Goal: Register for event/course

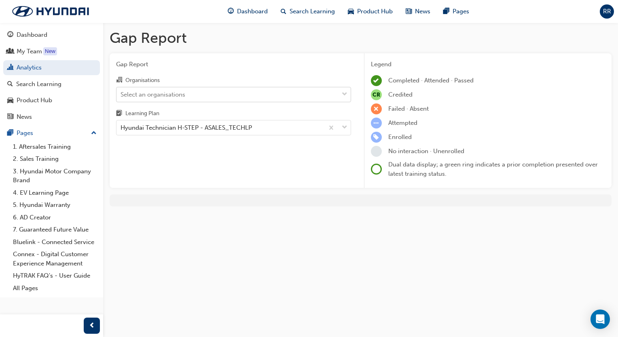
click at [158, 95] on div "Select an organisations" at bounding box center [152, 94] width 65 height 9
click at [121, 95] on input "Organisations Select an organisations" at bounding box center [120, 94] width 1 height 7
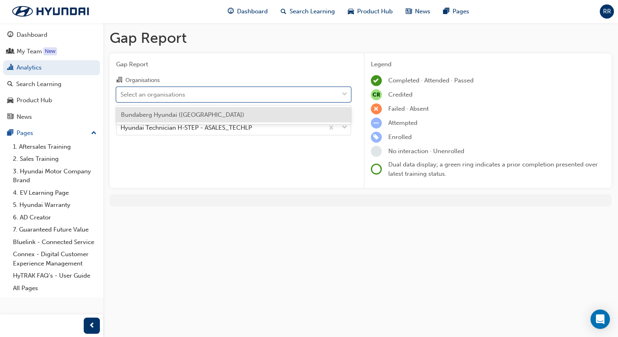
click at [154, 112] on span "Bundaberg Hyundai ([GEOGRAPHIC_DATA])" at bounding box center [182, 114] width 123 height 7
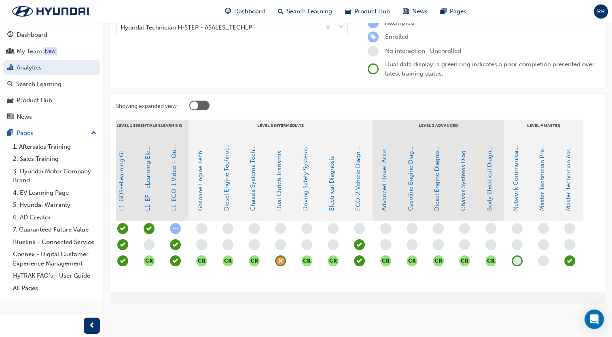
scroll to position [0, 122]
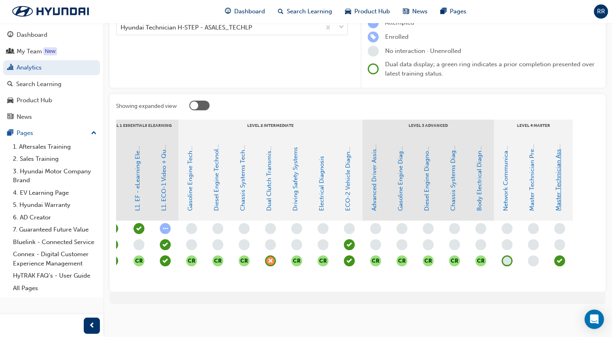
click at [559, 190] on link "Master Technician Assessment" at bounding box center [557, 168] width 7 height 85
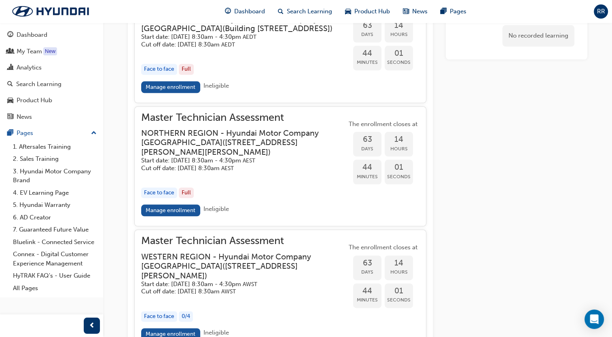
scroll to position [970, 0]
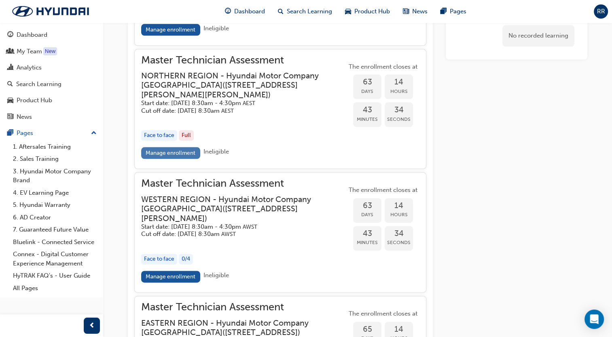
click at [176, 159] on link "Manage enrollment" at bounding box center [170, 153] width 59 height 12
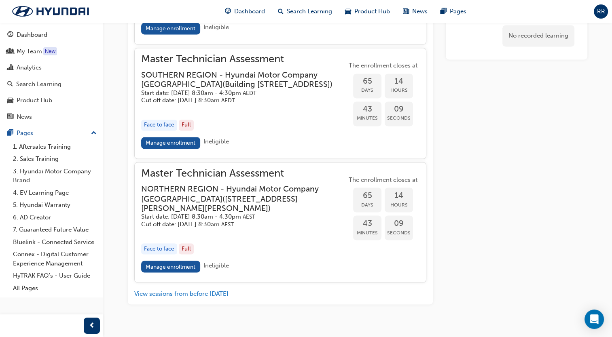
scroll to position [1334, 0]
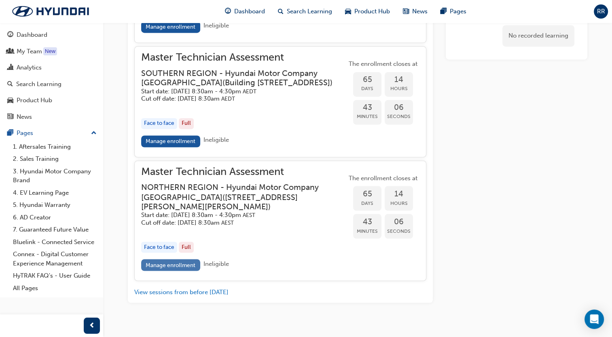
click at [167, 271] on link "Manage enrollment" at bounding box center [170, 265] width 59 height 12
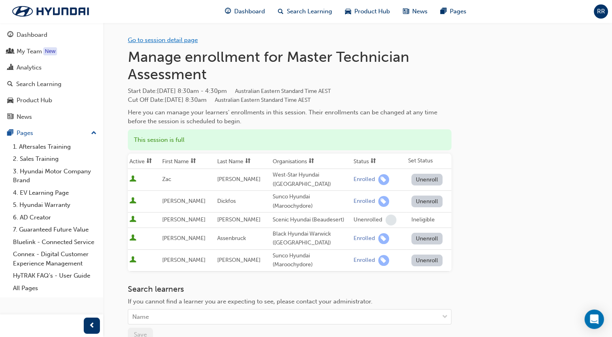
click at [157, 39] on link "Go to session detail page" at bounding box center [163, 39] width 70 height 7
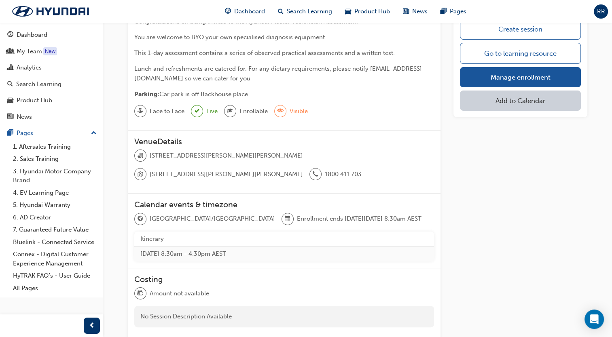
scroll to position [40, 0]
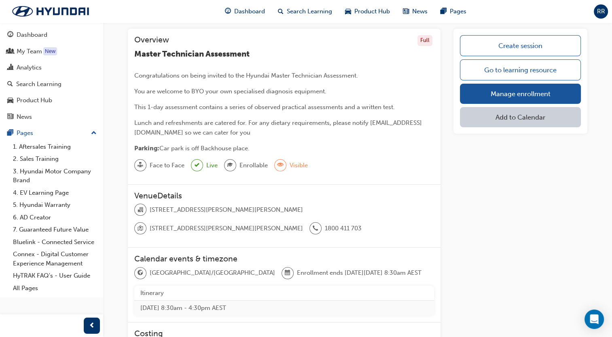
click at [141, 167] on span "sessionType_FACE_TO_FACE-icon" at bounding box center [140, 165] width 6 height 11
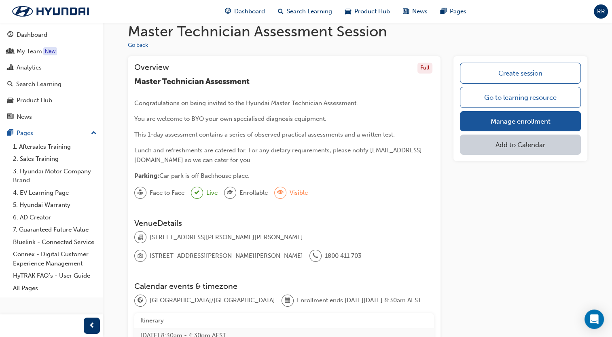
scroll to position [0, 0]
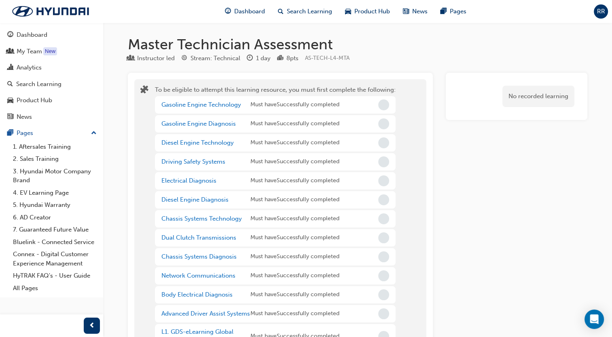
scroll to position [81, 0]
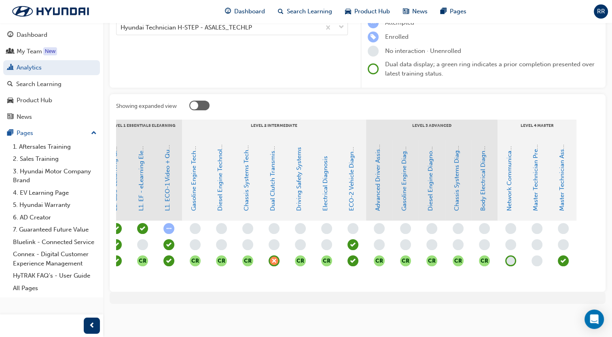
scroll to position [0, 122]
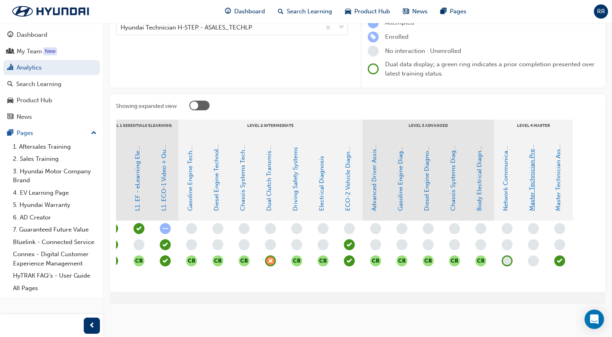
click at [531, 166] on link "Master Technician Pre-Qualifier" at bounding box center [531, 166] width 7 height 89
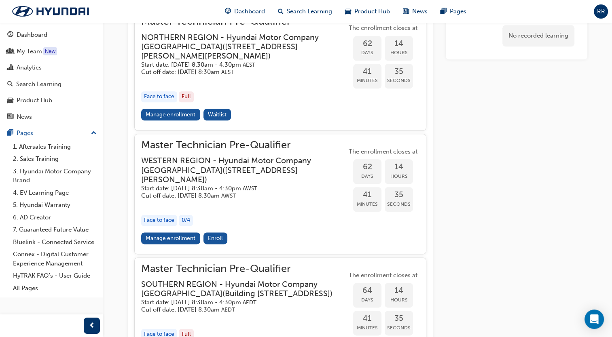
scroll to position [835, 0]
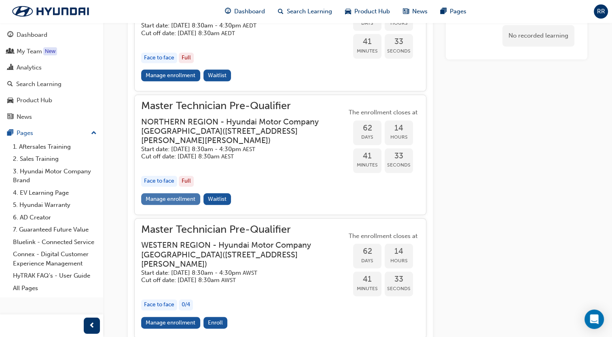
click at [163, 205] on link "Manage enrollment" at bounding box center [170, 199] width 59 height 12
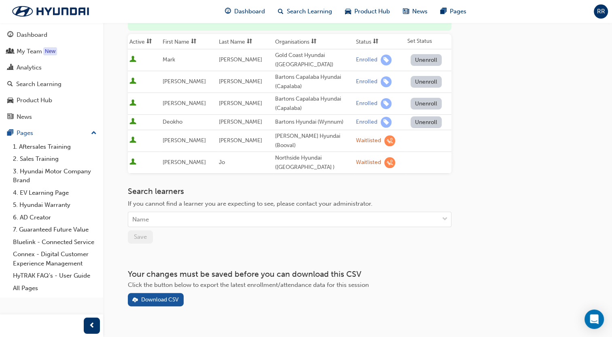
scroll to position [120, 0]
click at [420, 199] on div "If you cannot find a learner you are expecting to see, please contact your admi…" at bounding box center [289, 203] width 323 height 9
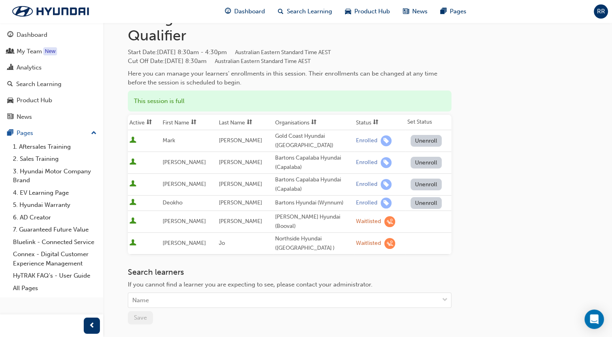
scroll to position [0, 0]
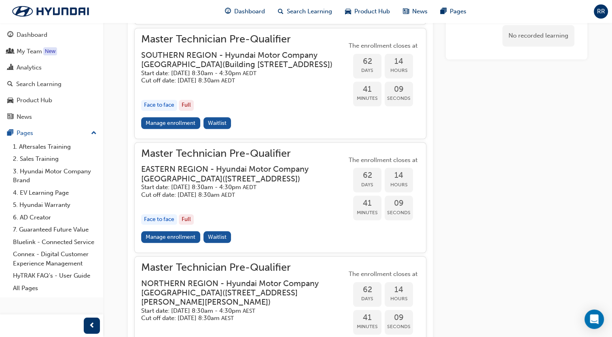
scroll to position [431, 0]
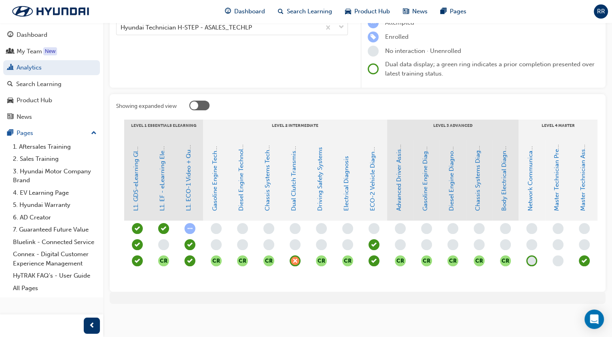
scroll to position [0, 122]
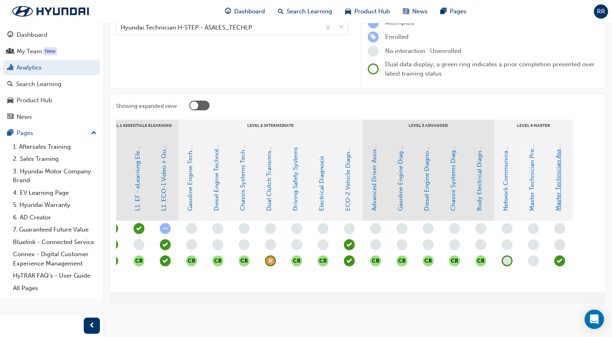
click at [556, 182] on link "Master Technician Assessment" at bounding box center [557, 168] width 7 height 85
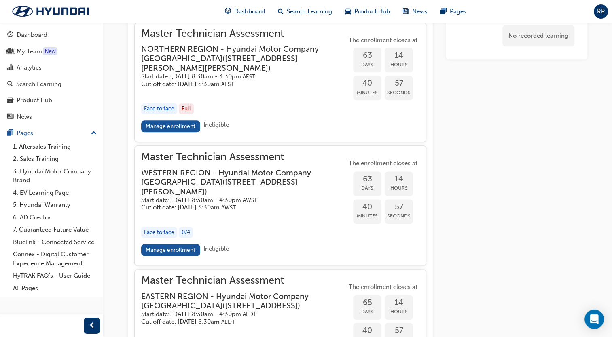
scroll to position [1007, 0]
